Goal: Transaction & Acquisition: Purchase product/service

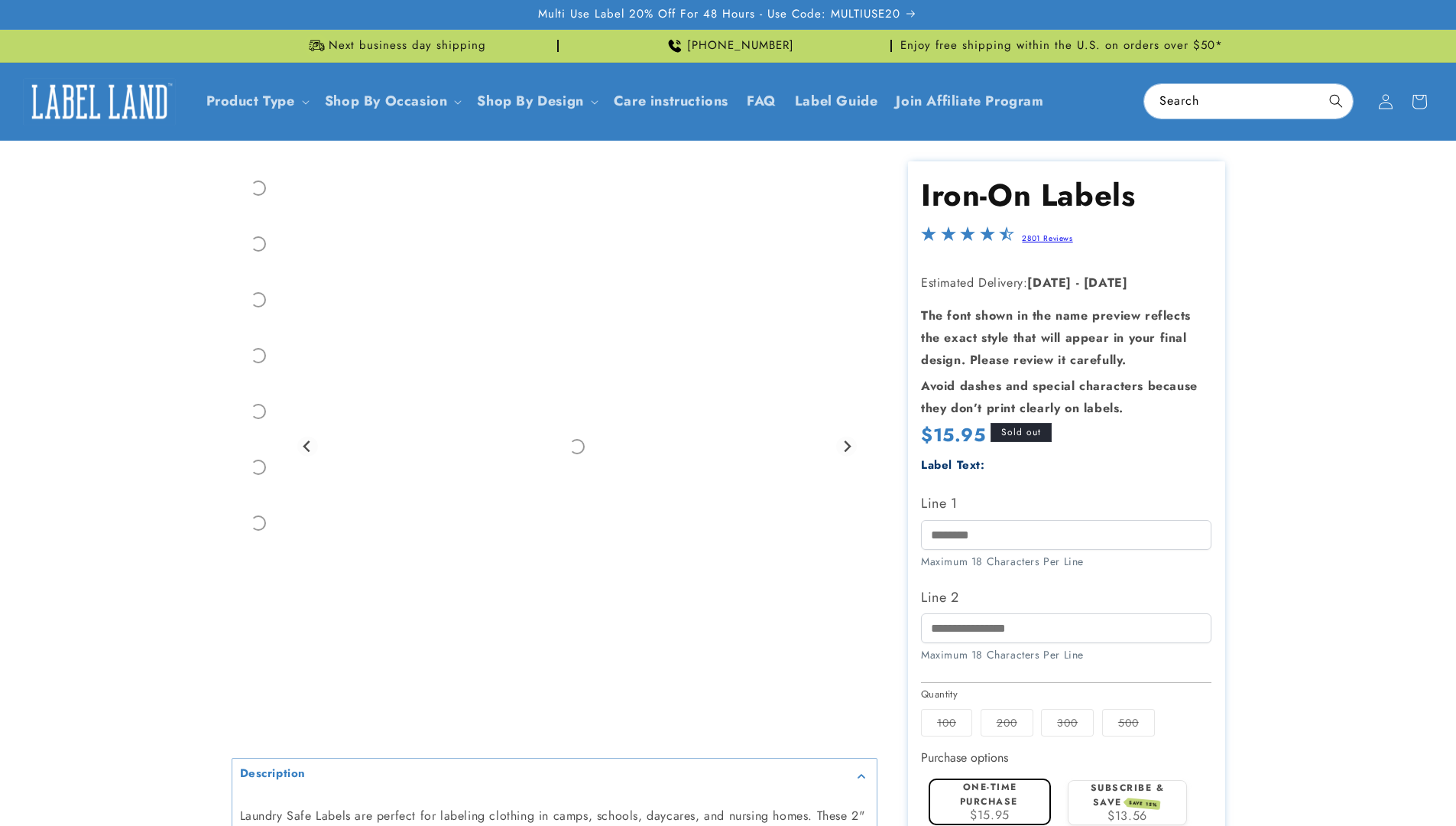
click at [1128, 781] on label "Subscribe & save SAVE 15%" at bounding box center [1128, 794] width 74 height 29
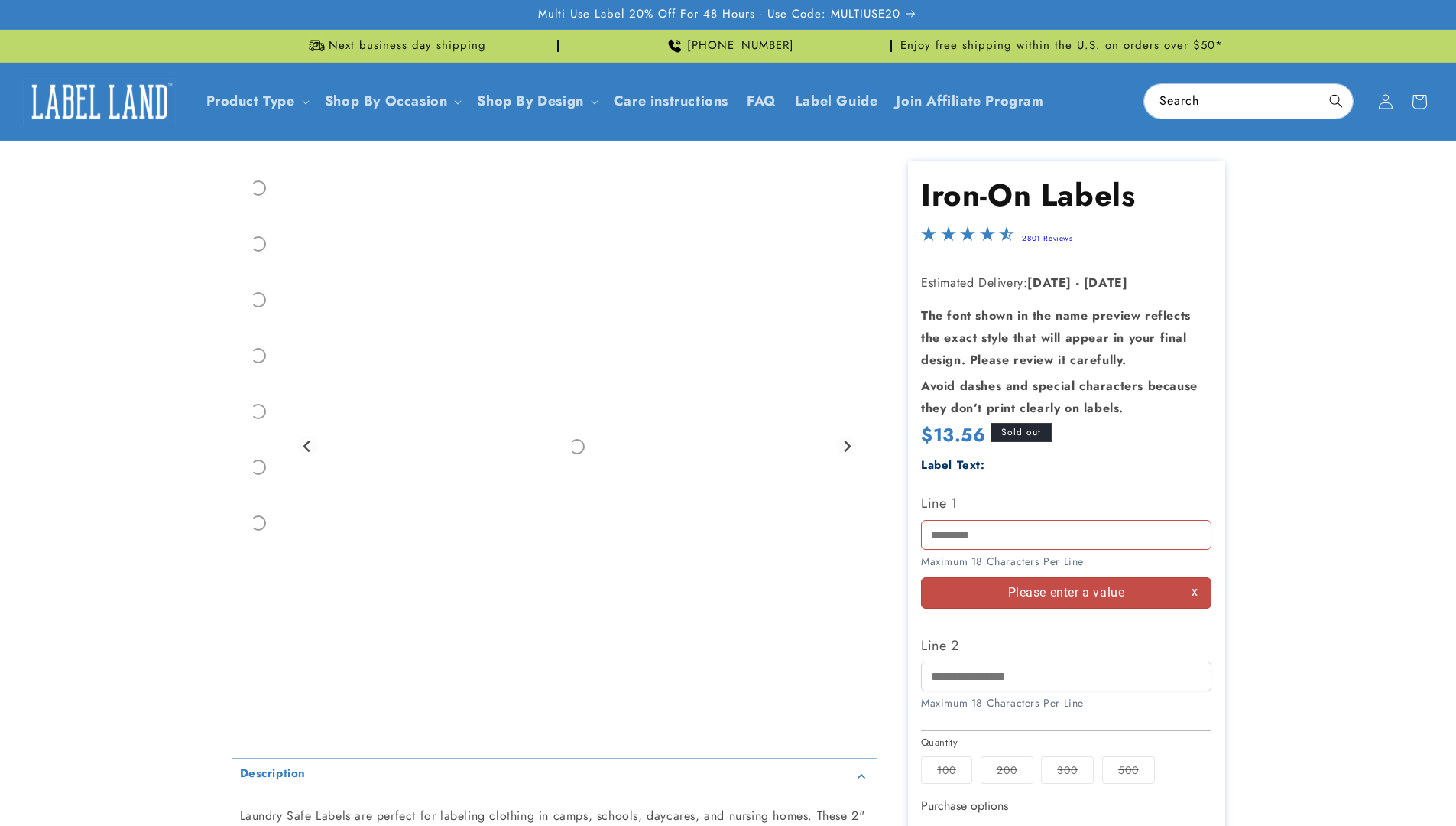
scroll to position [182, 0]
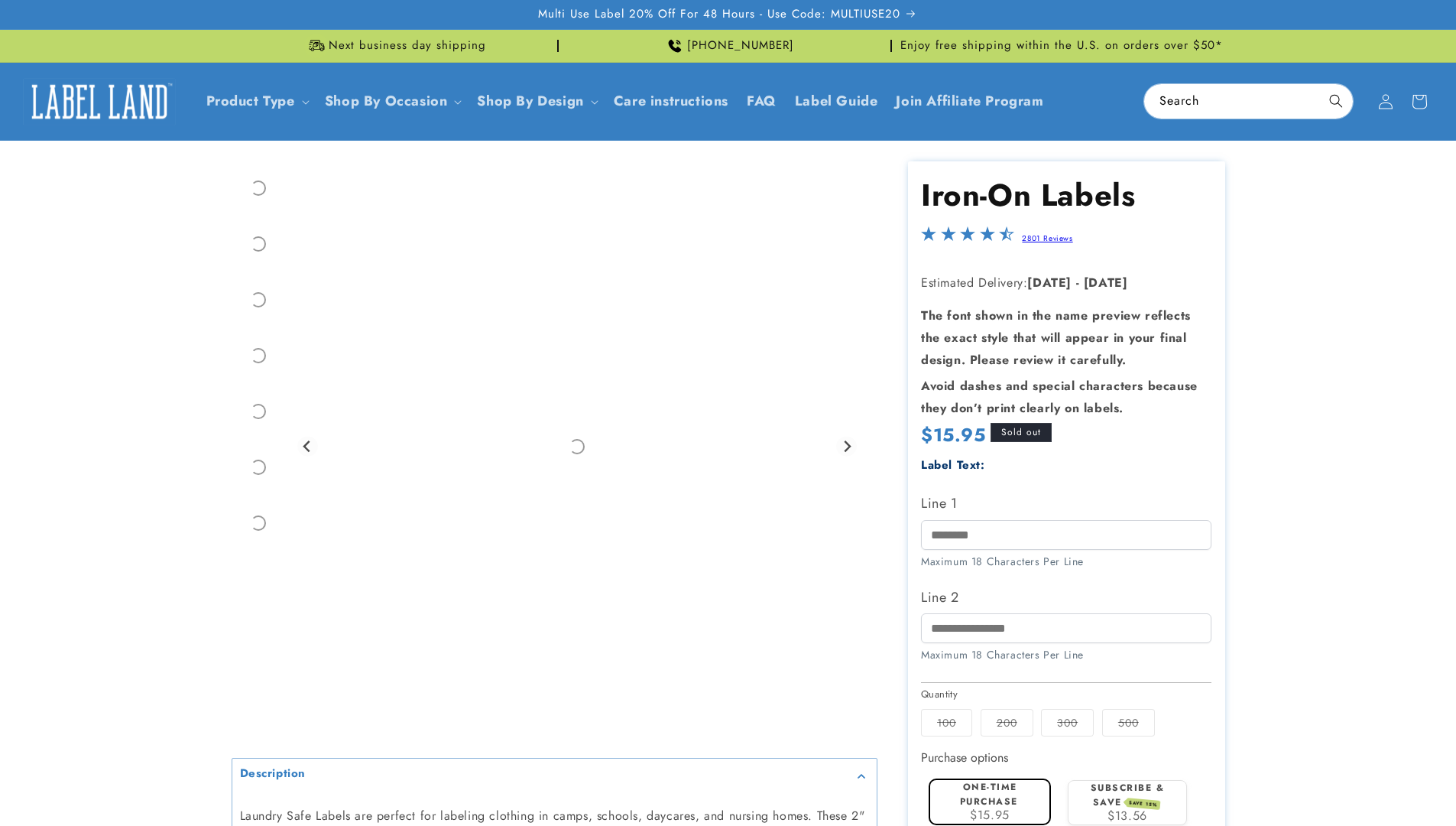
click at [1128, 781] on label "Subscribe & save SAVE 15%" at bounding box center [1128, 794] width 74 height 29
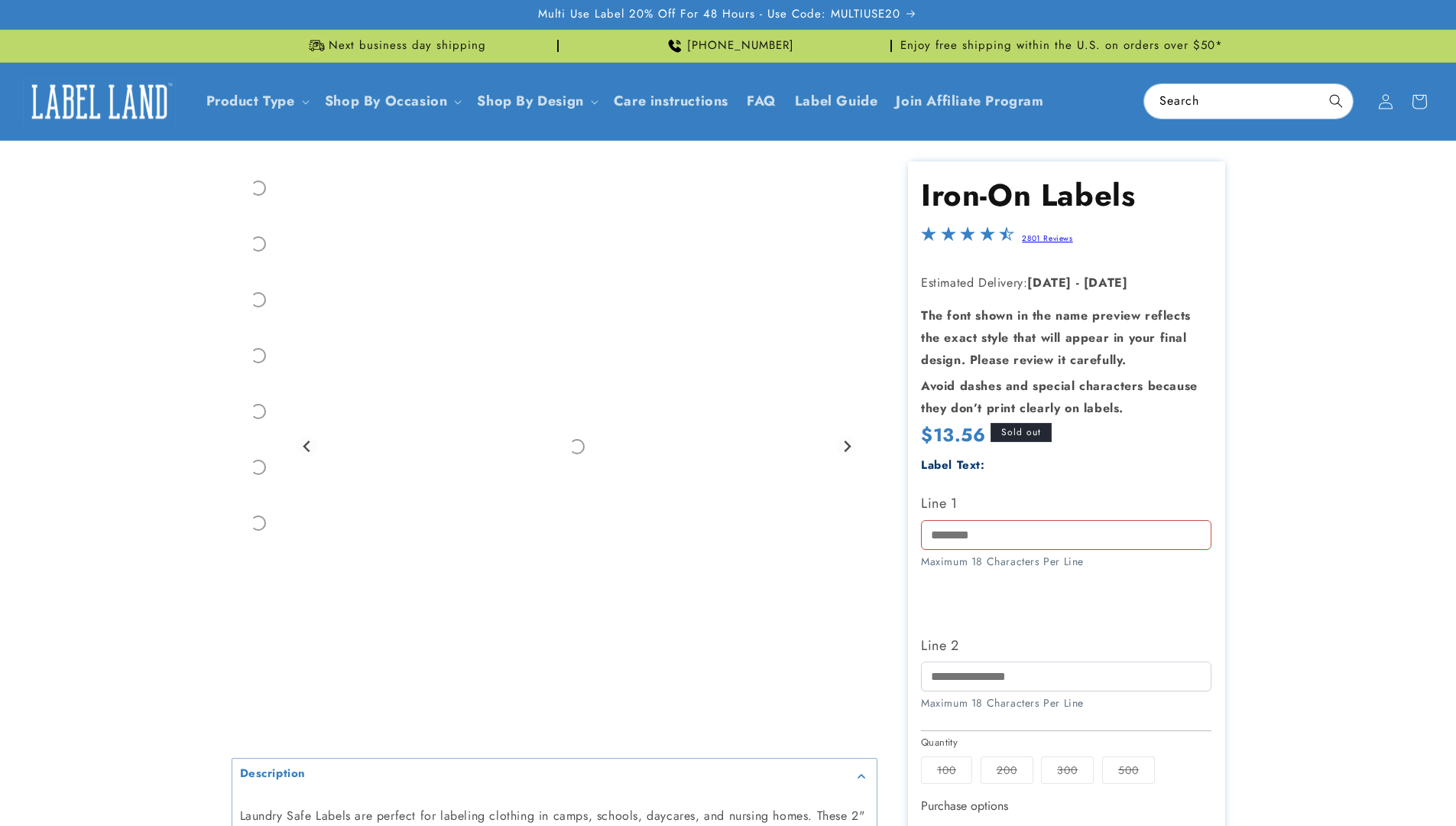
scroll to position [182, 0]
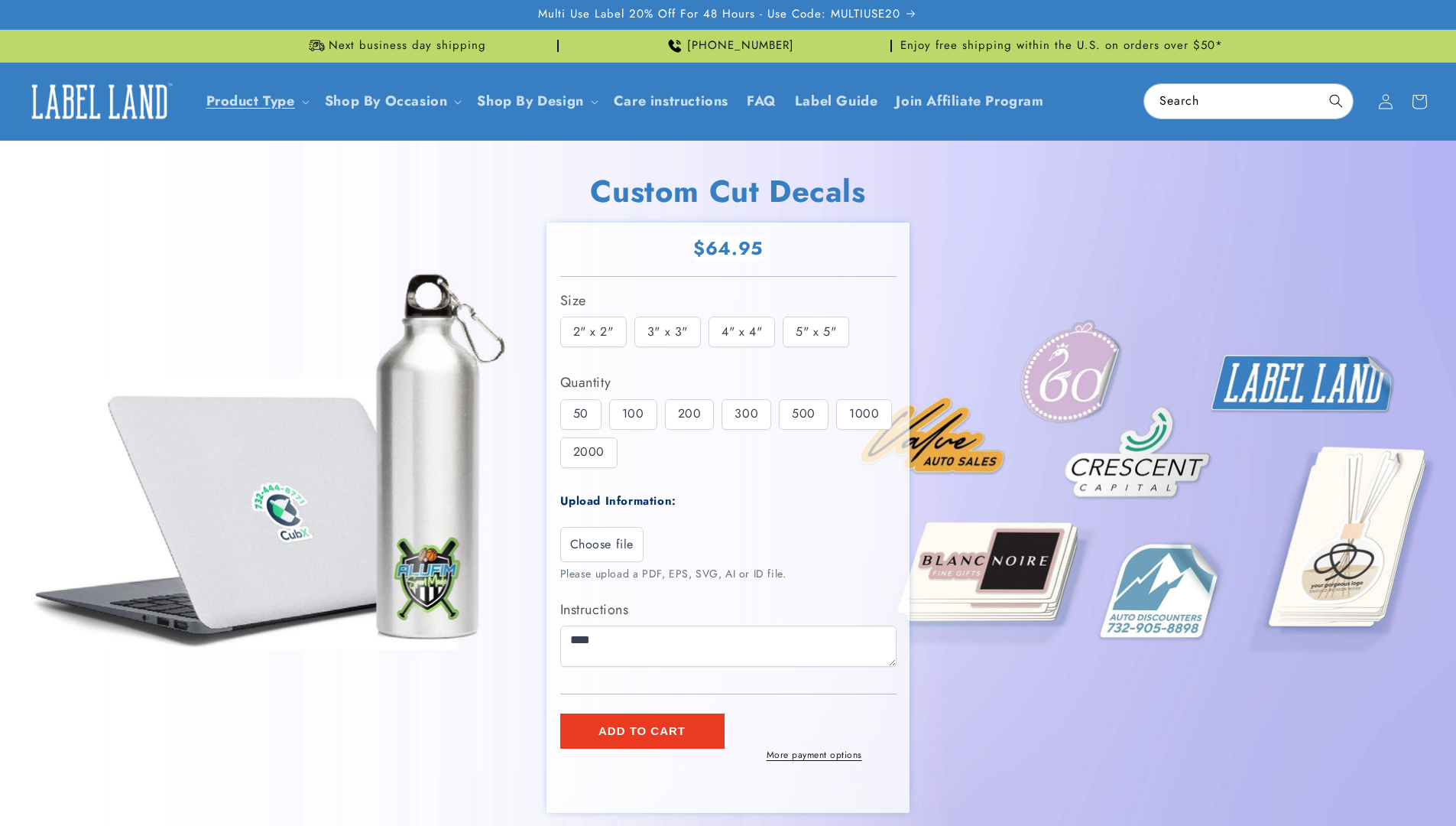
click at [642, 724] on span "Add to cart" at bounding box center [642, 731] width 87 height 14
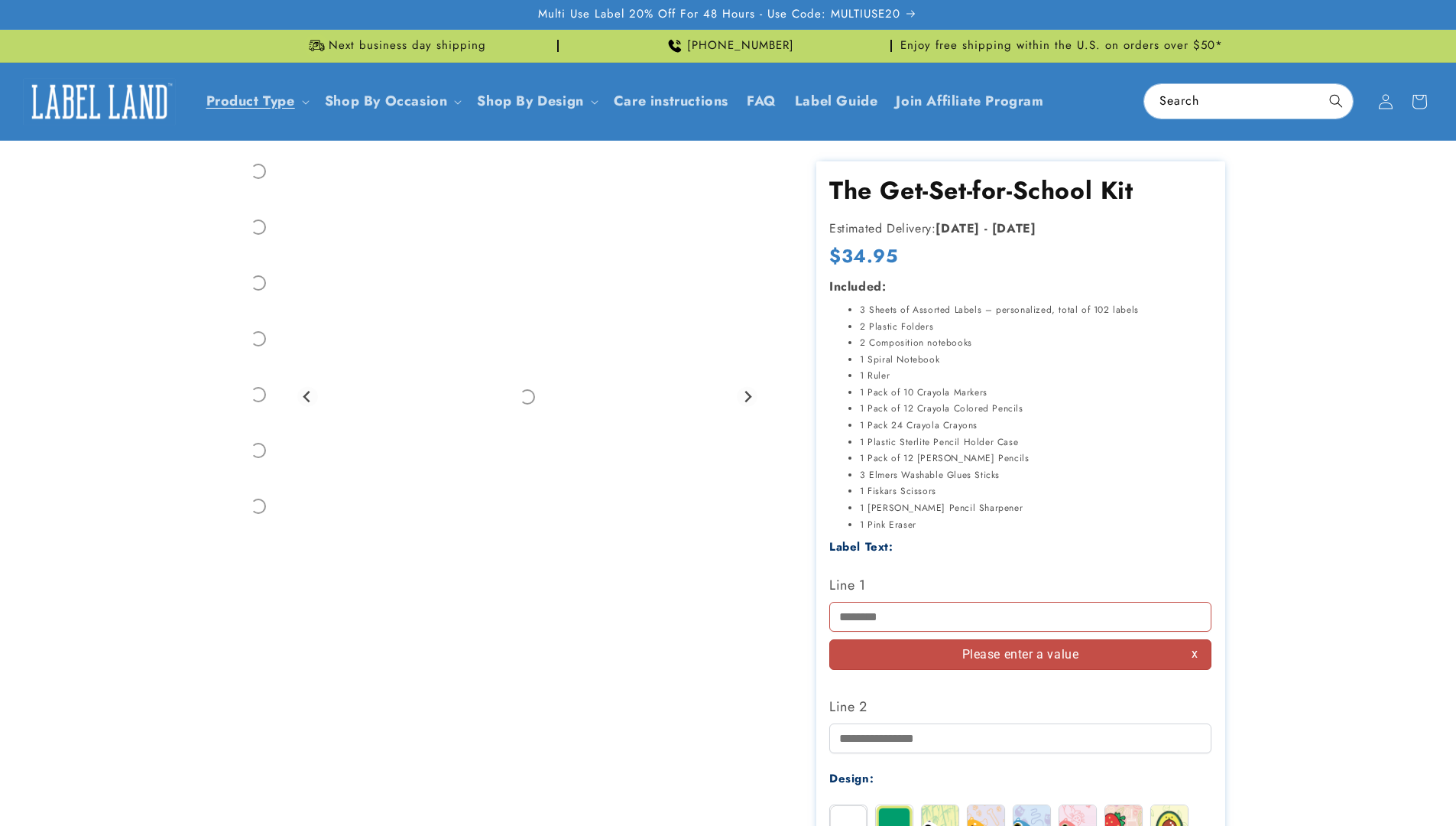
scroll to position [218, 0]
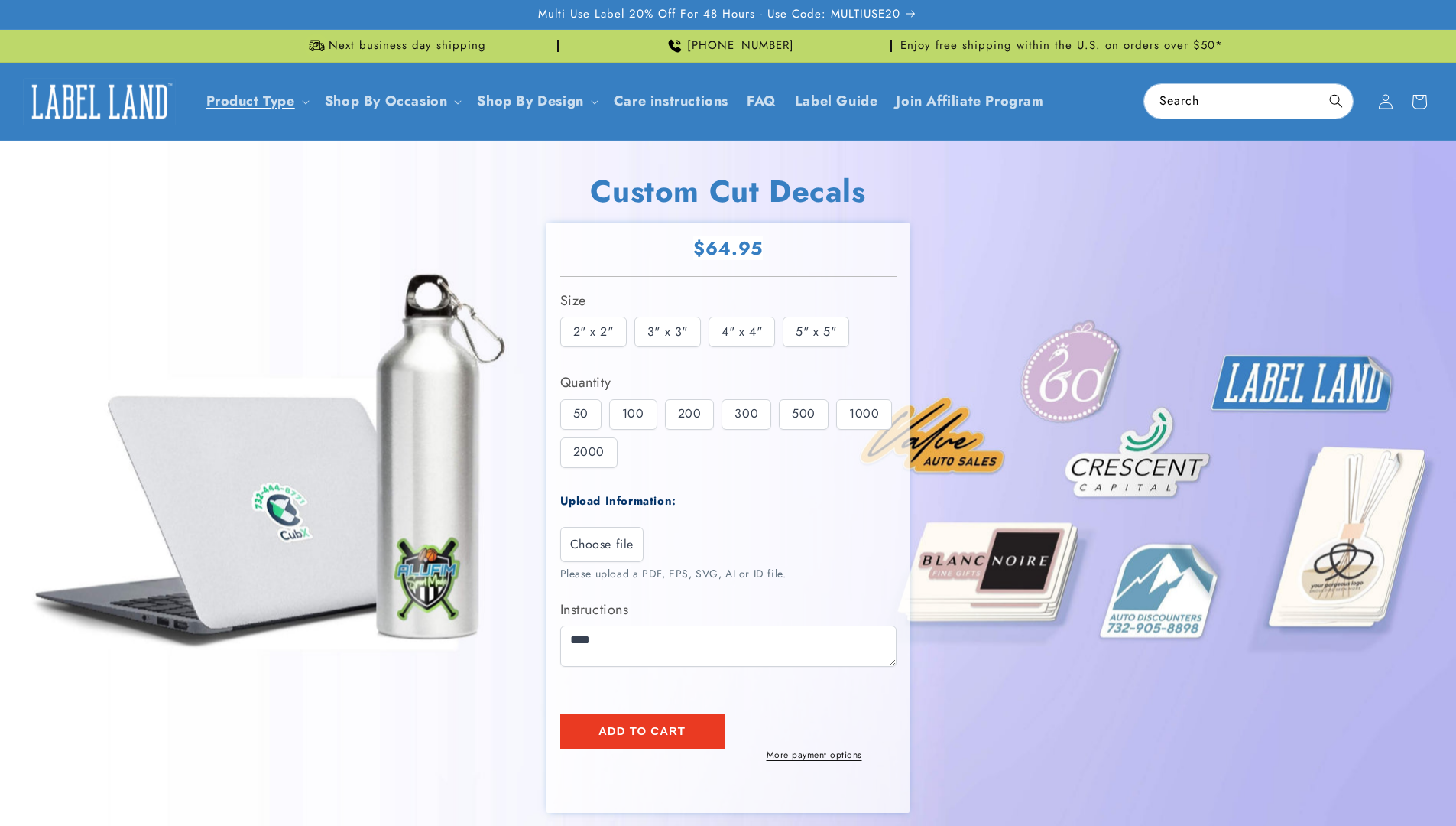
click at [642, 724] on span "Add to cart" at bounding box center [642, 731] width 87 height 14
